Goal: Find specific page/section

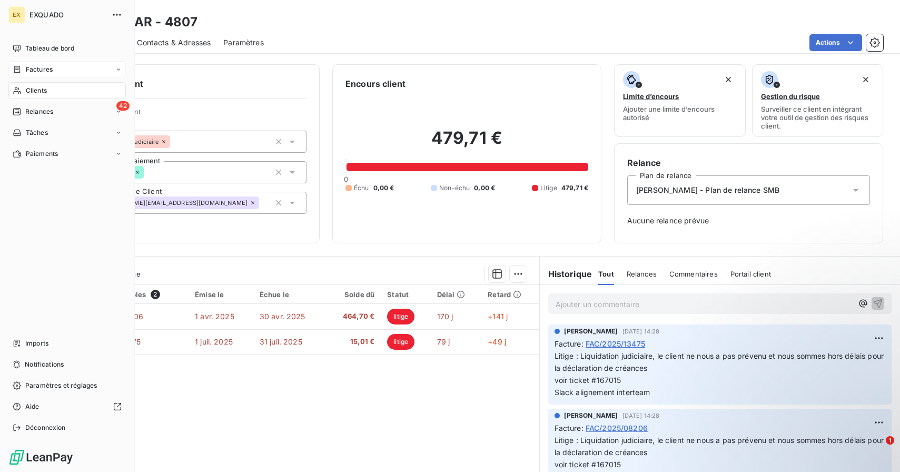
click at [28, 73] on span "Factures" at bounding box center [39, 69] width 27 height 9
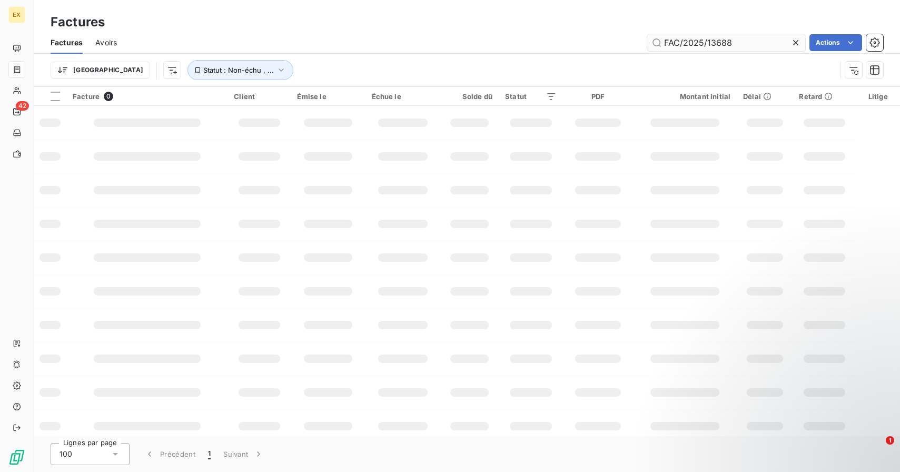
click at [733, 47] on input "FAC/2025/13688" at bounding box center [726, 42] width 158 height 17
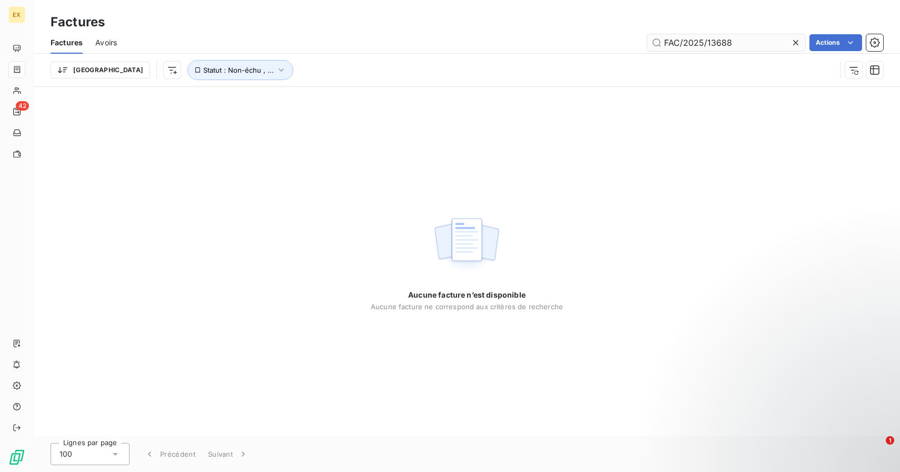
click at [733, 47] on input "FAC/2025/13688" at bounding box center [726, 42] width 158 height 17
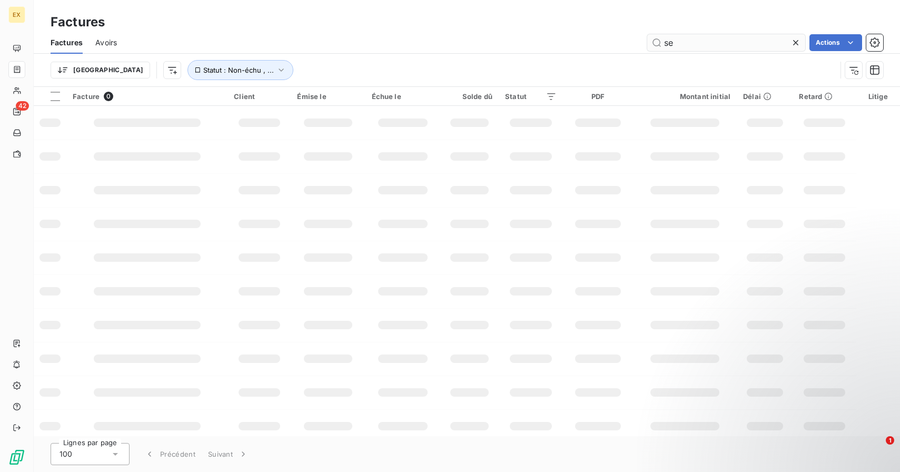
type input "s"
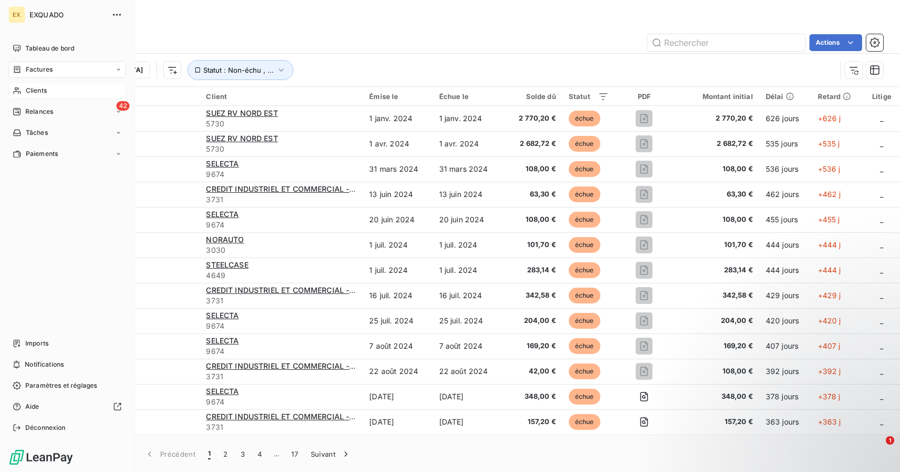
click at [22, 87] on div "Clients" at bounding box center [66, 90] width 117 height 17
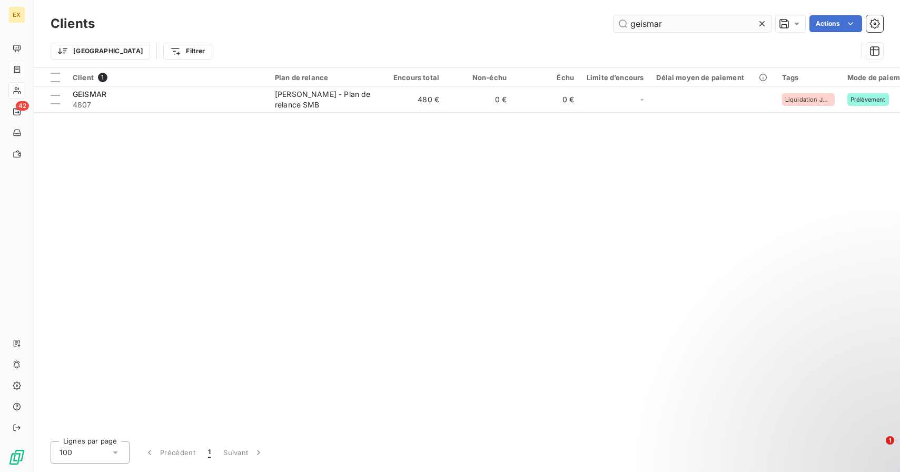
click at [664, 25] on input "geismar" at bounding box center [693, 23] width 158 height 17
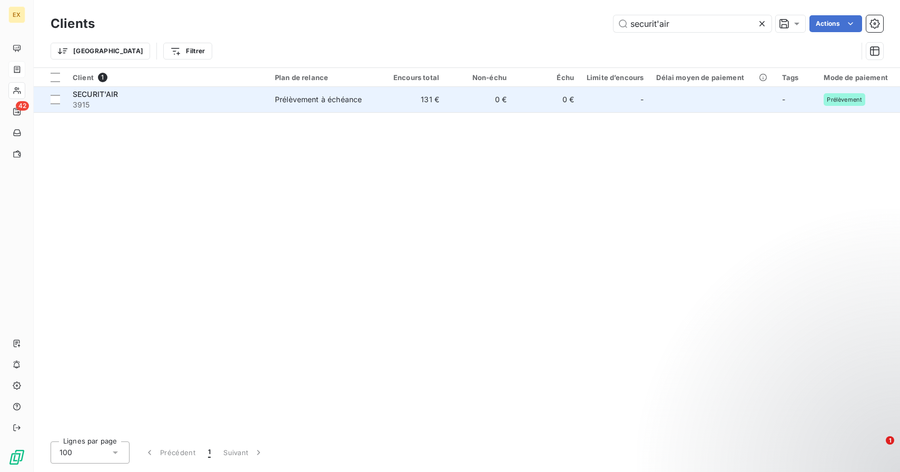
type input "securit'air"
click at [391, 104] on td "131 €" at bounding box center [411, 99] width 67 height 25
